Goal: Check status

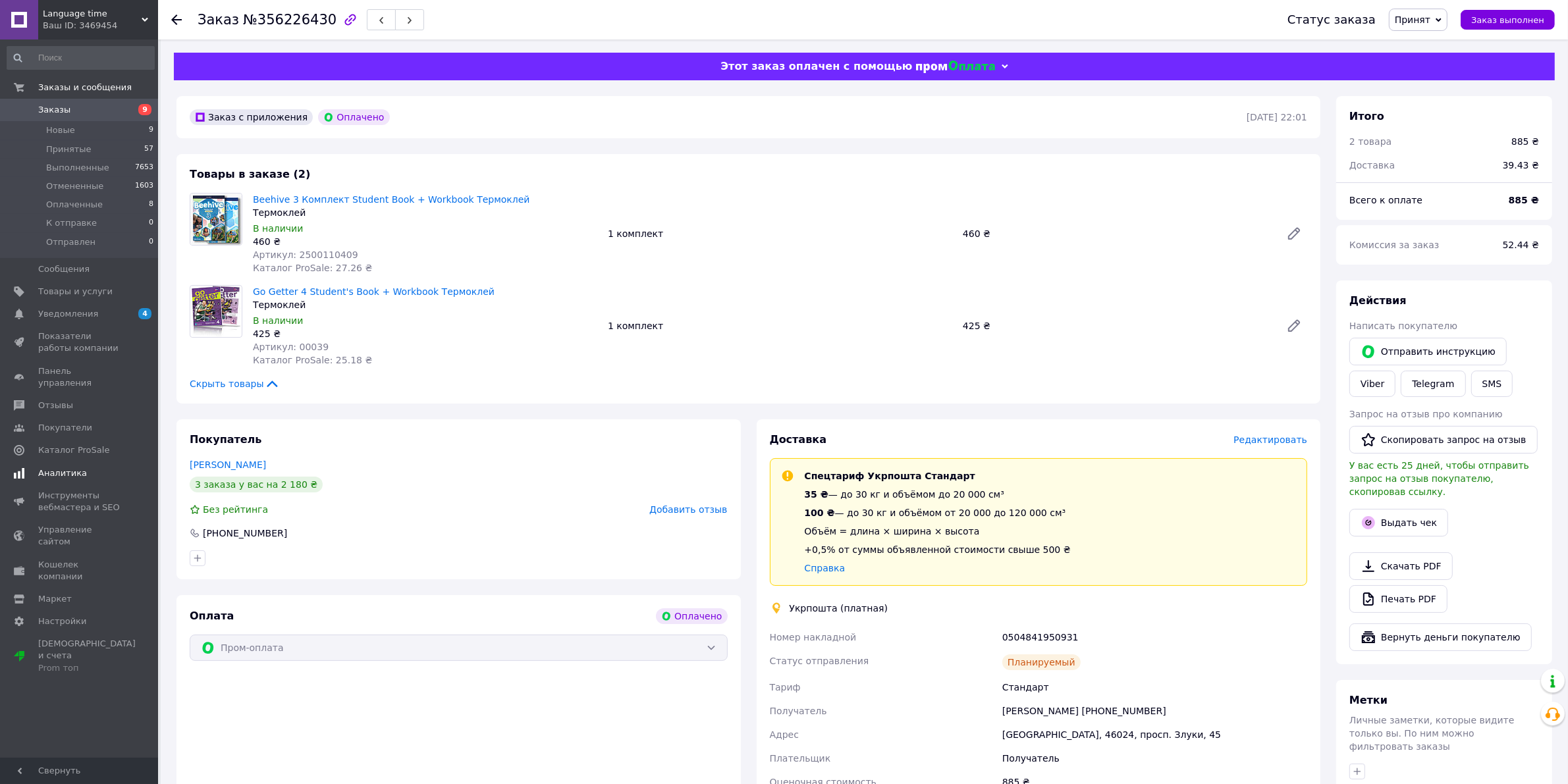
click at [96, 467] on span "Аналитика" at bounding box center [80, 473] width 84 height 12
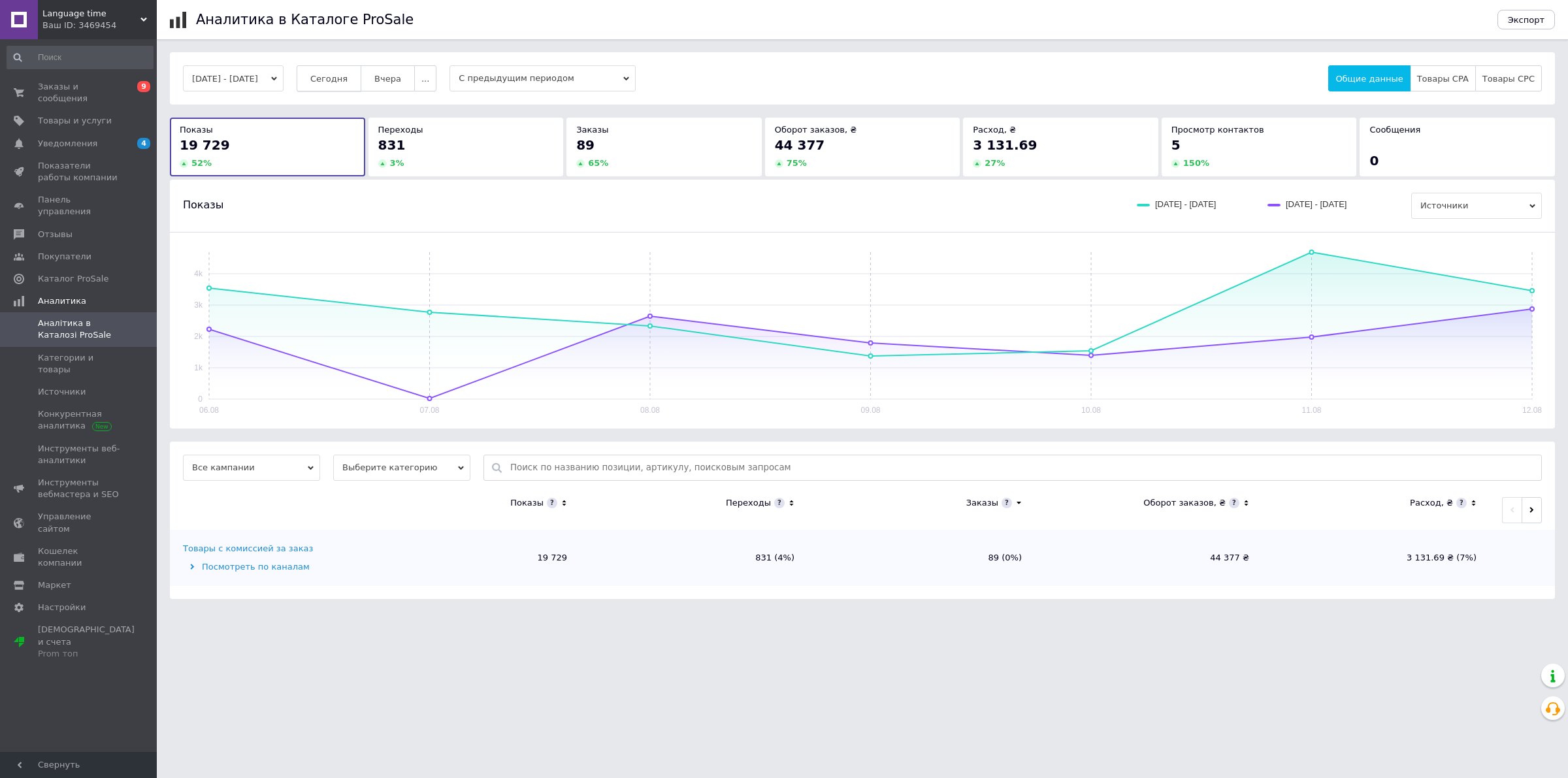
click at [331, 70] on button "Сегодня" at bounding box center [329, 78] width 65 height 26
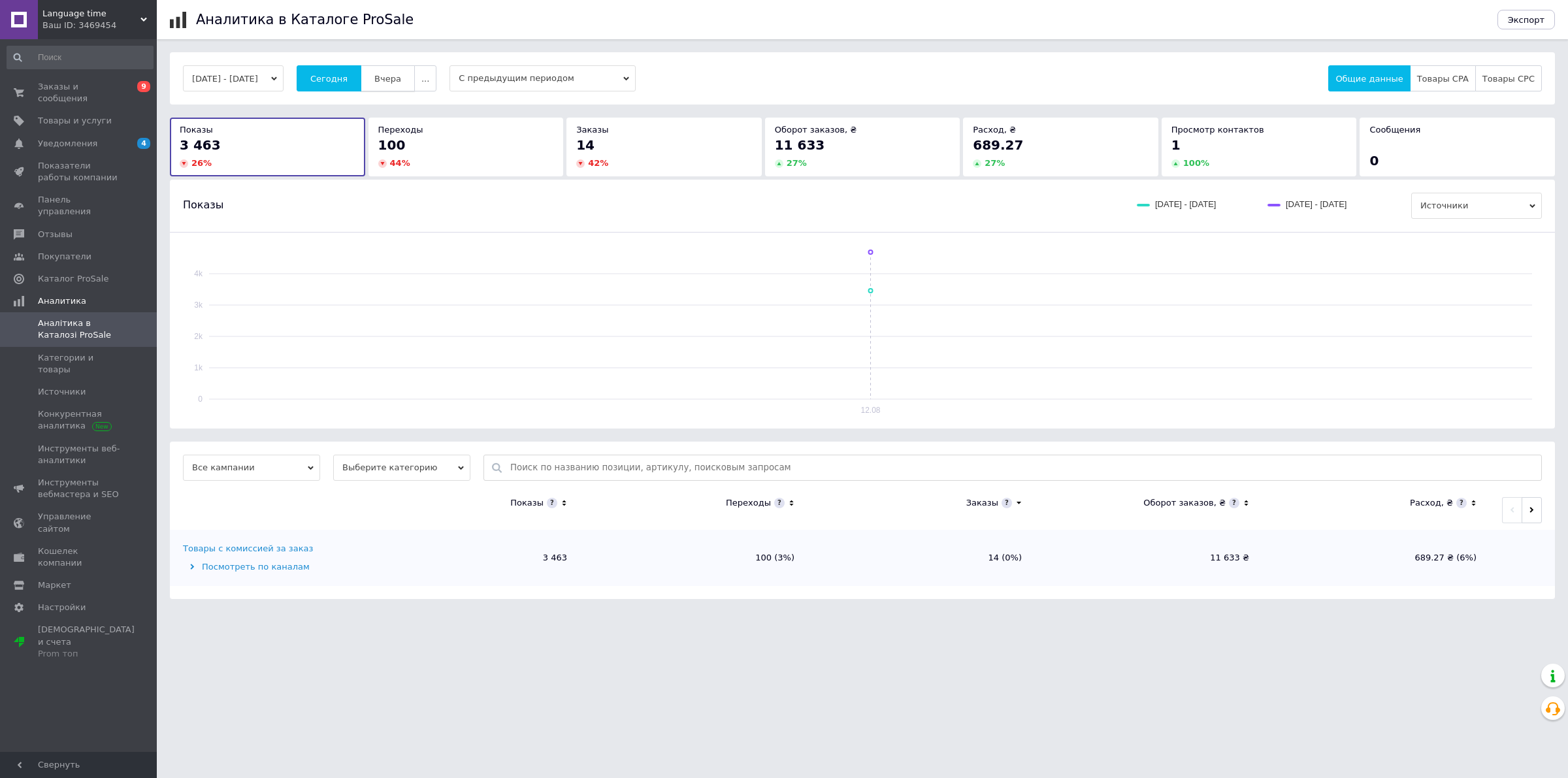
click at [400, 71] on button "Вчера" at bounding box center [388, 78] width 54 height 26
click at [348, 76] on span "Сегодня" at bounding box center [329, 78] width 37 height 10
click at [383, 63] on div "[DATE] - [DATE] [DATE] [DATE] ... С предыдущим периодом Общие данные Товары CPA…" at bounding box center [862, 78] width 1385 height 52
click at [415, 72] on button "Вчера" at bounding box center [388, 78] width 54 height 26
click at [348, 80] on span "Сегодня" at bounding box center [329, 78] width 37 height 10
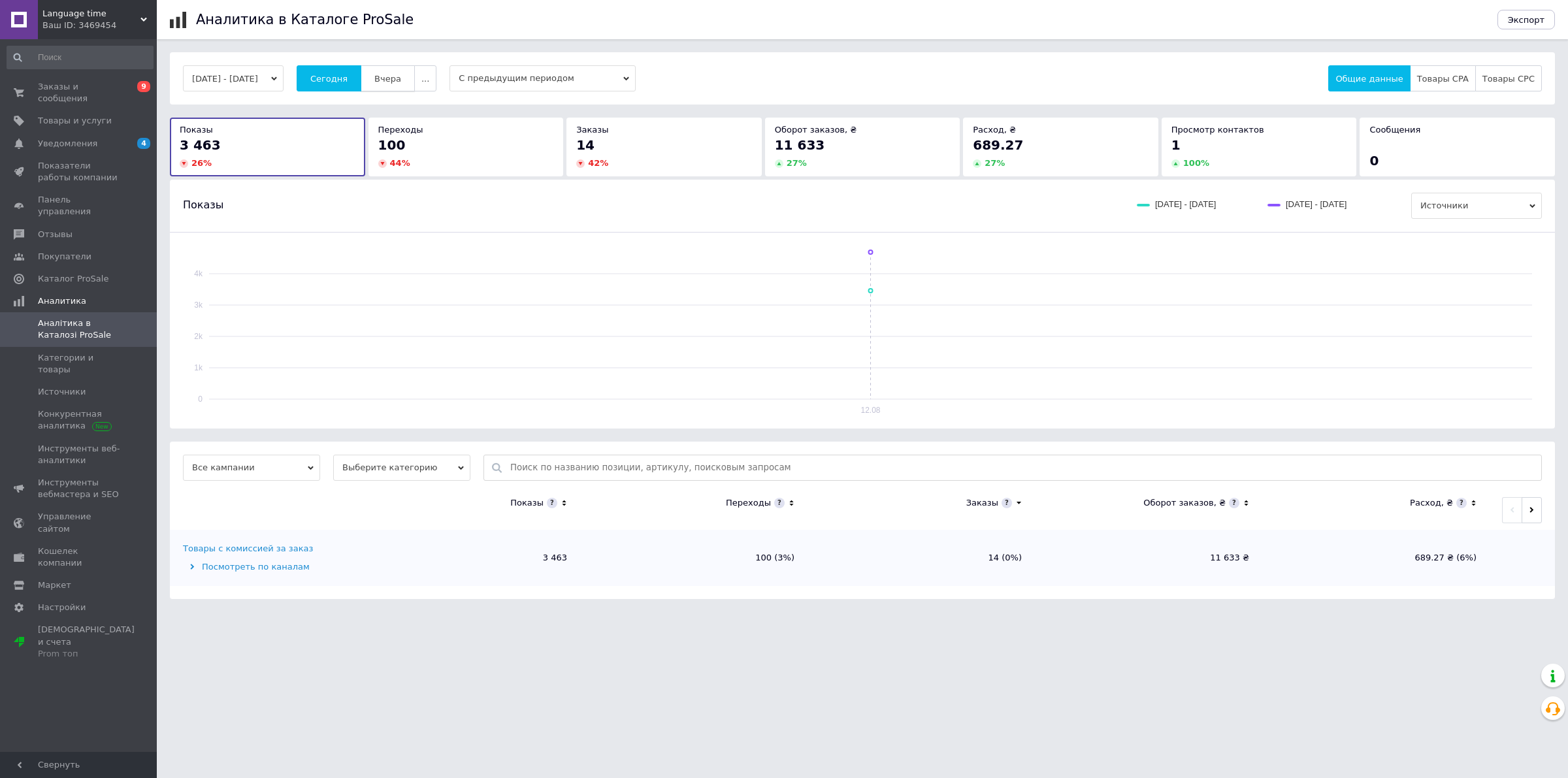
click at [401, 82] on span "Вчера" at bounding box center [388, 78] width 27 height 10
click at [347, 82] on span "Сегодня" at bounding box center [329, 78] width 37 height 10
